Goal: Task Accomplishment & Management: Manage account settings

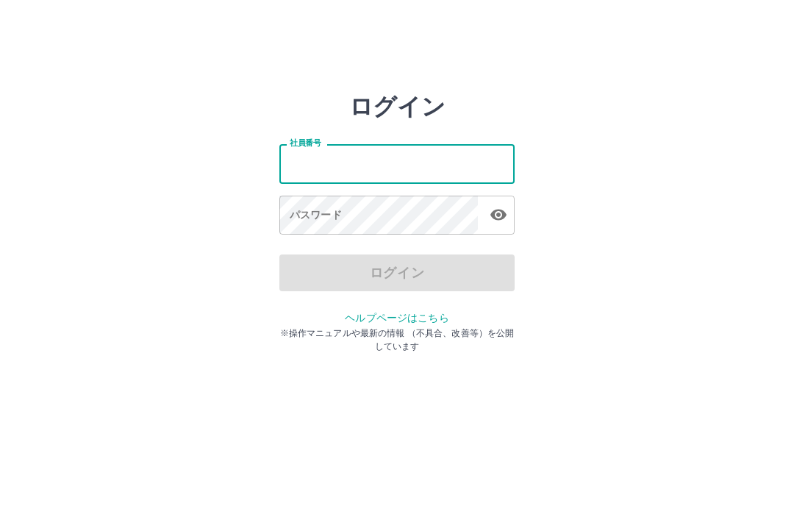
type input "*******"
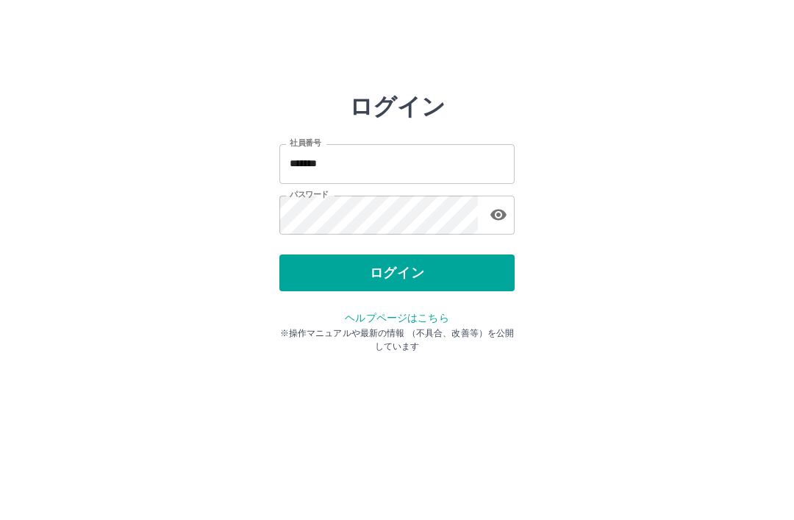
click at [466, 266] on button "ログイン" at bounding box center [396, 272] width 235 height 37
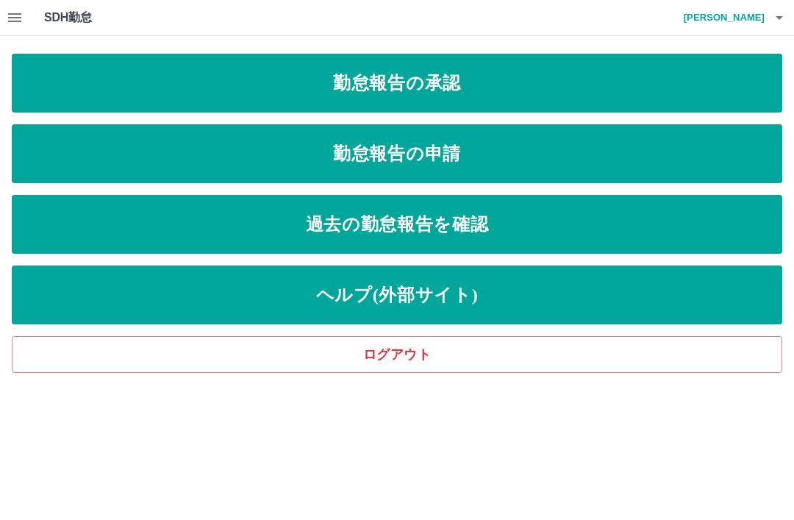
click at [8, 14] on icon "button" at bounding box center [14, 17] width 13 height 9
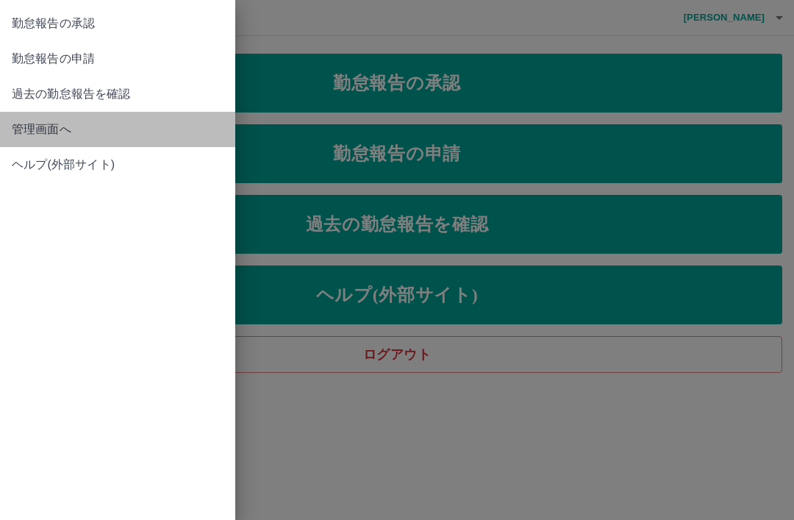
click at [115, 138] on link "管理画面へ" at bounding box center [117, 129] width 235 height 35
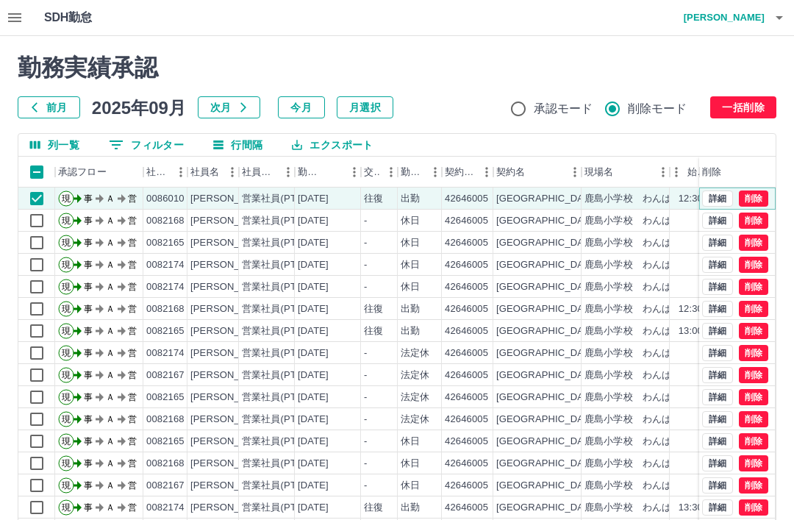
click at [761, 200] on button "削除" at bounding box center [753, 198] width 29 height 16
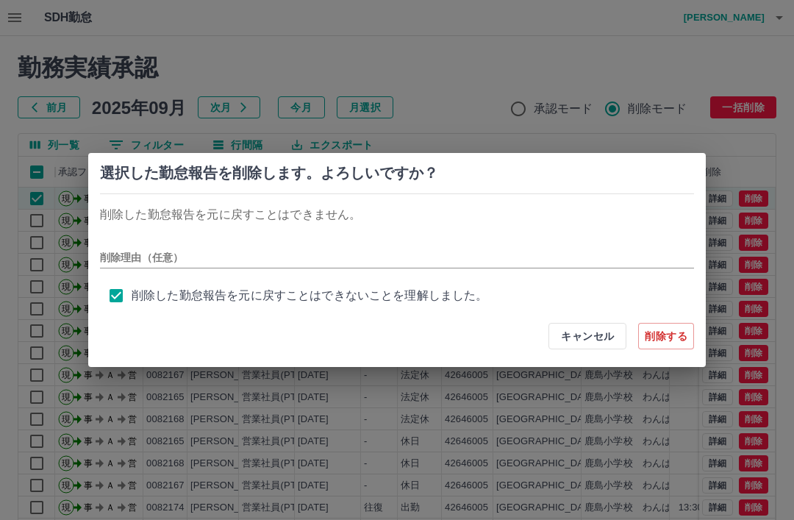
click at [405, 437] on div "選択した勤怠報告を削除します。よろしいですか？ 削除した勤怠報告を元に戻すことはできません。 削除理由（任意） 削除した勤怠報告を元に戻すことはできないことを…" at bounding box center [397, 260] width 794 height 520
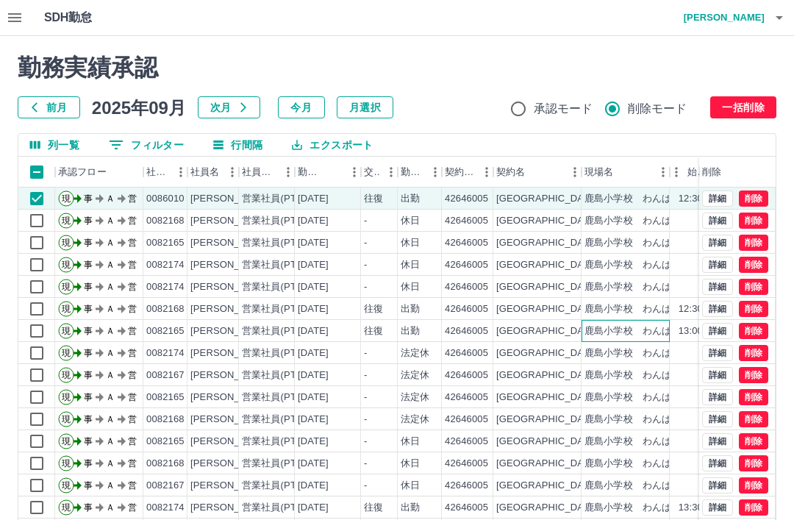
click at [606, 340] on div "鹿島小学校　わんぱくクラブ　パンダ" at bounding box center [626, 331] width 88 height 22
click at [760, 200] on button "削除" at bounding box center [753, 198] width 29 height 16
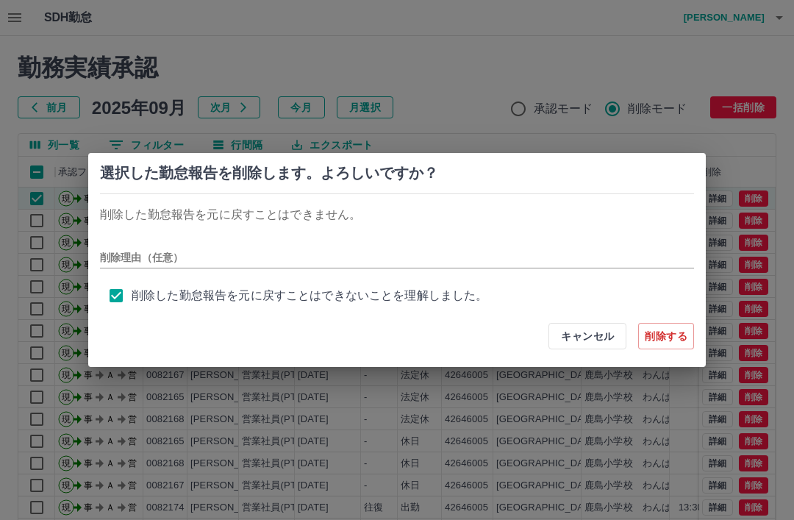
click at [673, 346] on button "削除する" at bounding box center [666, 336] width 56 height 26
